Goal: Transaction & Acquisition: Book appointment/travel/reservation

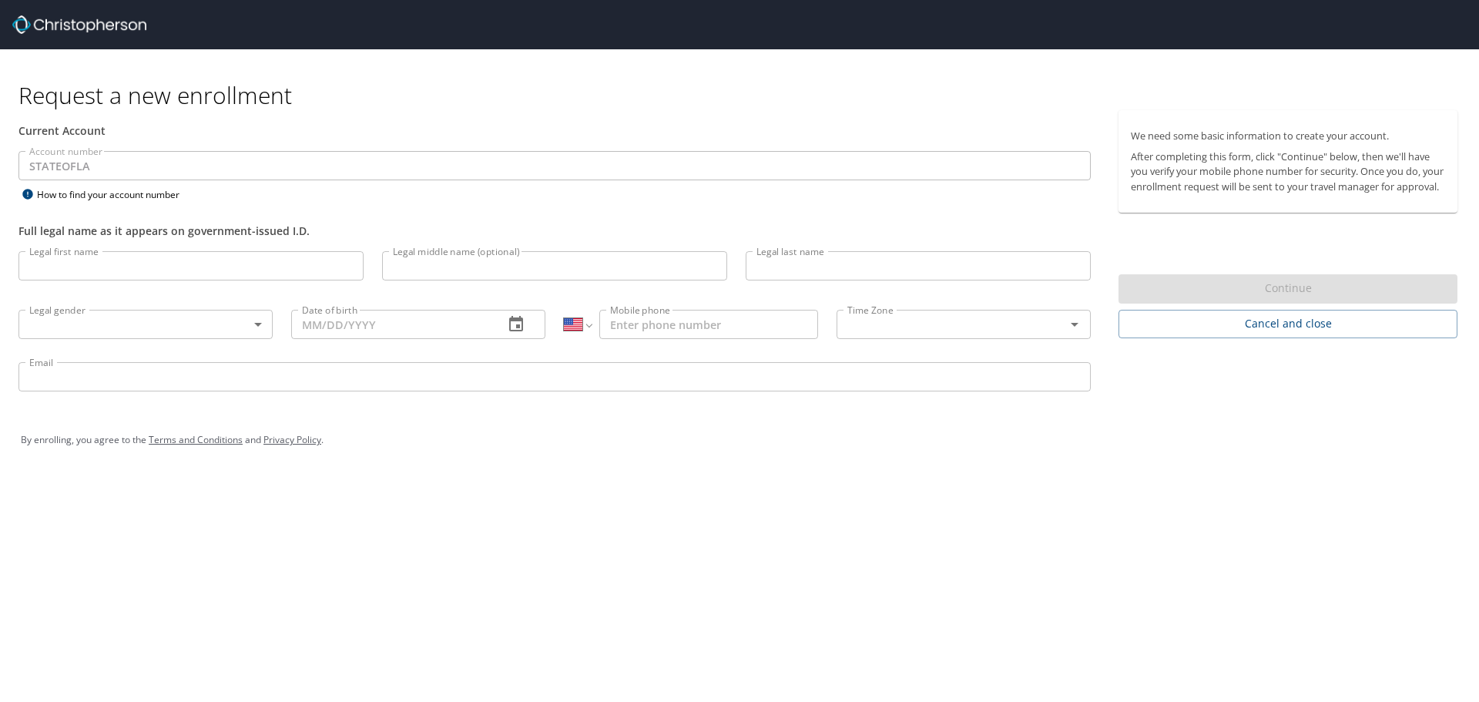
select select "US"
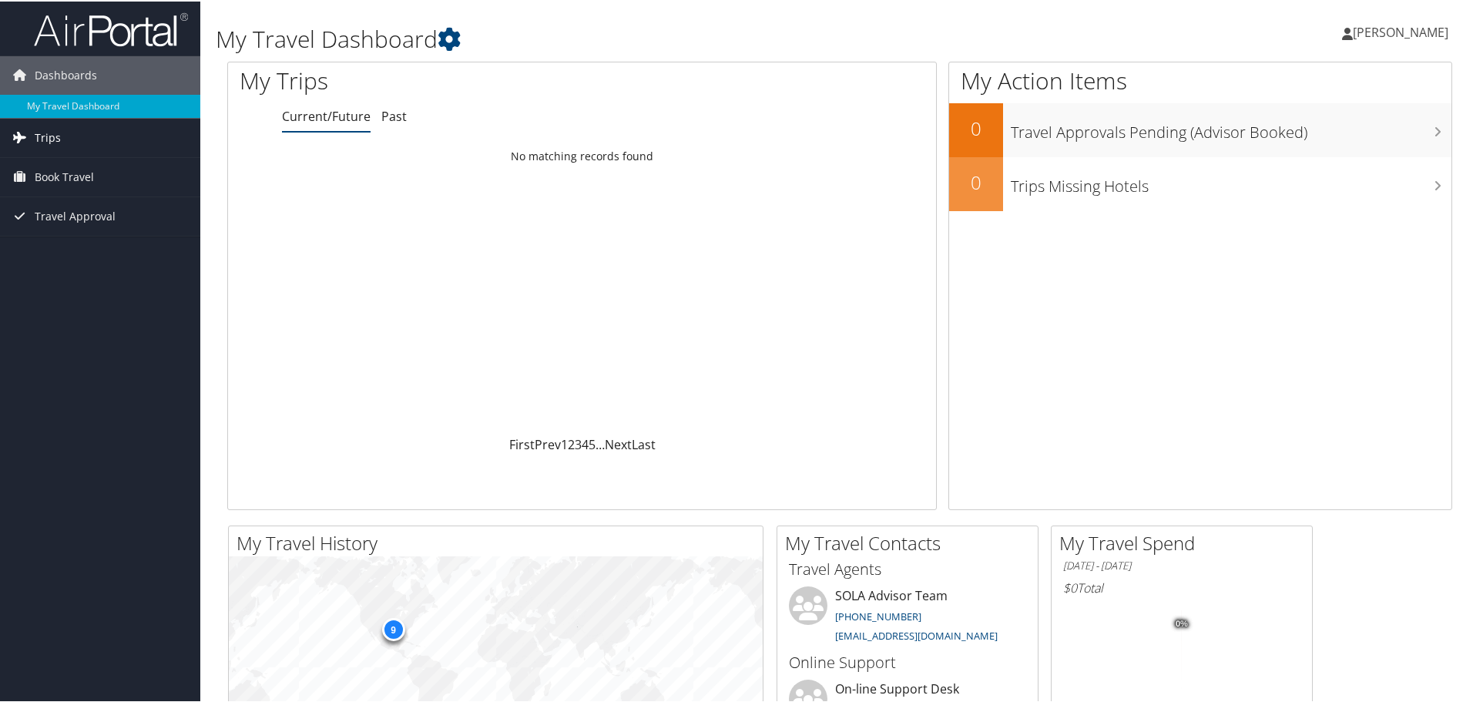
click at [54, 137] on span "Trips" at bounding box center [48, 136] width 26 height 39
click at [54, 163] on link "Current/Future Trips" at bounding box center [100, 167] width 200 height 23
click at [53, 172] on span "Book Travel" at bounding box center [64, 175] width 59 height 39
click at [63, 210] on link "Approval Request (Beta)" at bounding box center [100, 206] width 200 height 23
click at [55, 175] on span "Book Travel" at bounding box center [64, 175] width 59 height 39
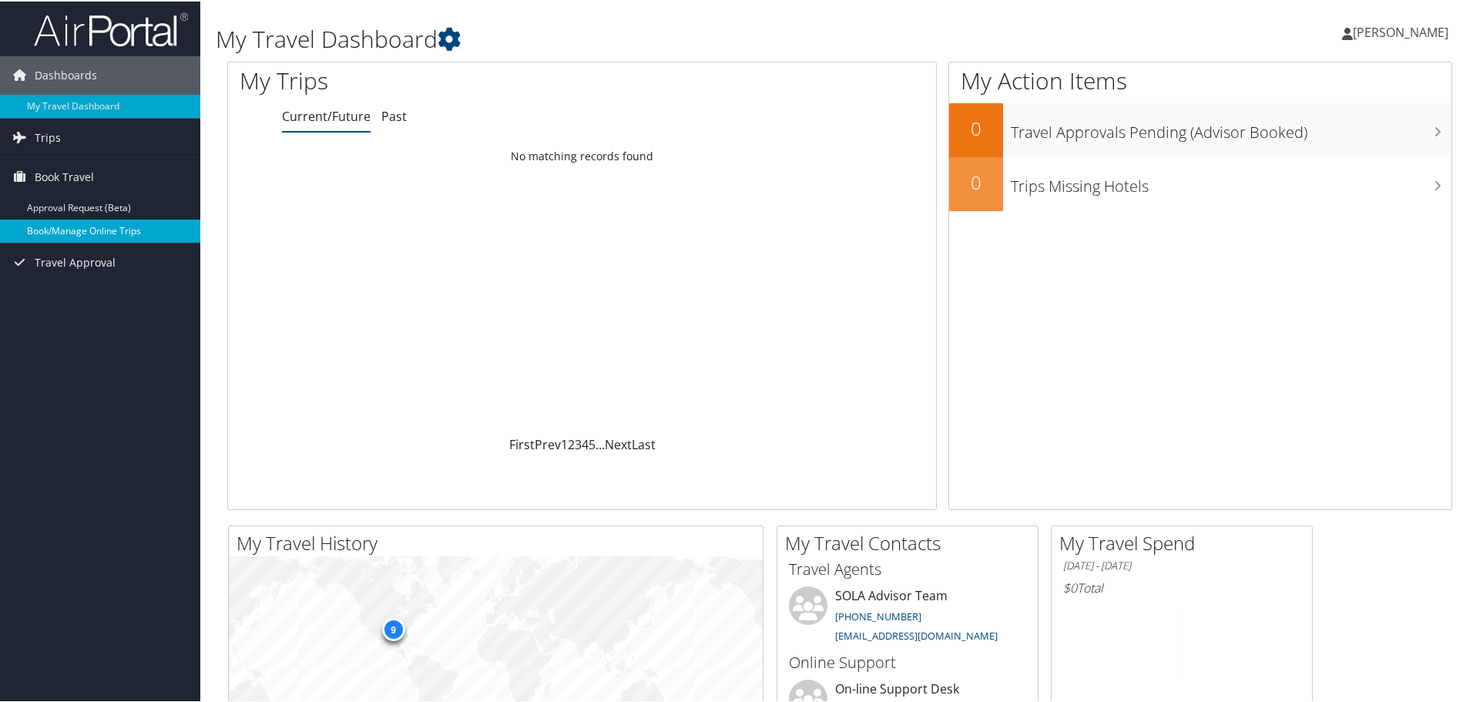
click at [68, 233] on link "Book/Manage Online Trips" at bounding box center [100, 229] width 200 height 23
click at [1408, 35] on span "Sheri Butler" at bounding box center [1401, 30] width 96 height 17
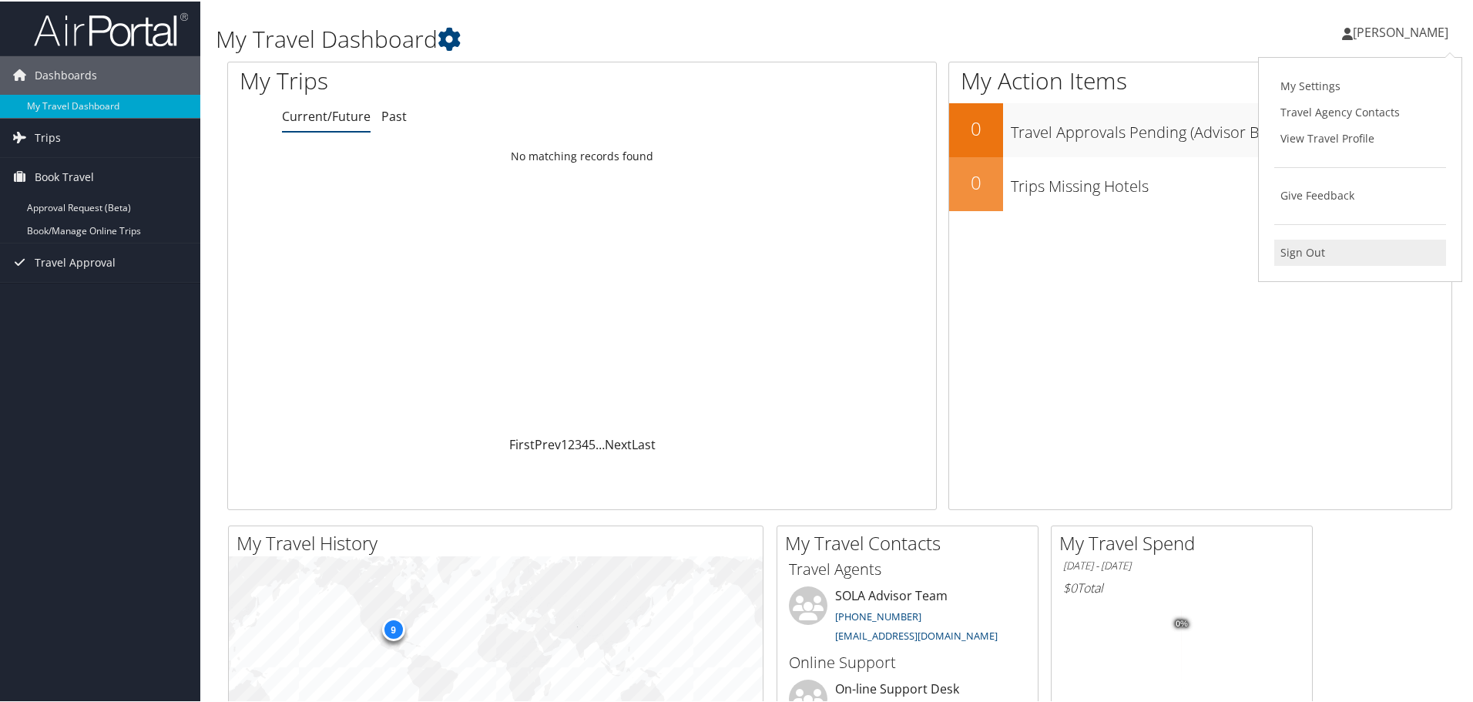
click at [1314, 250] on link "Sign Out" at bounding box center [1360, 251] width 172 height 26
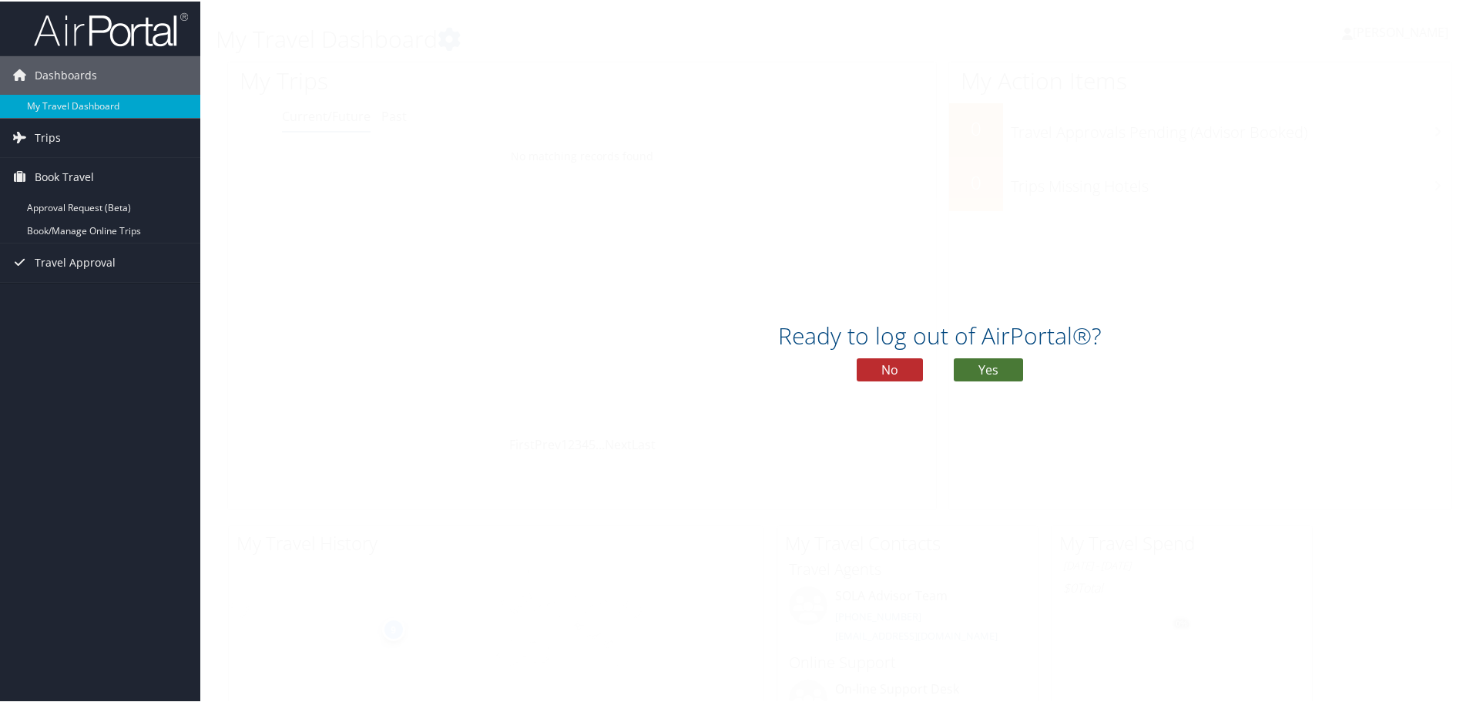
click at [964, 372] on button "Yes" at bounding box center [988, 368] width 69 height 23
